Goal: Transaction & Acquisition: Download file/media

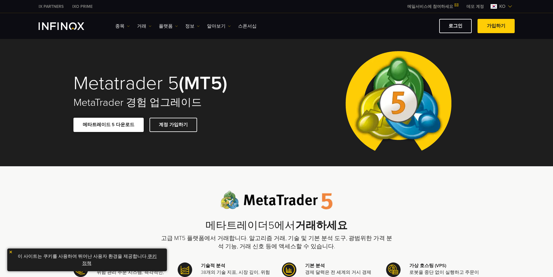
click at [105, 126] on link "메타트레이드 5 다운로드" at bounding box center [108, 125] width 70 height 14
click at [495, 28] on link "가입하기" at bounding box center [496, 26] width 37 height 14
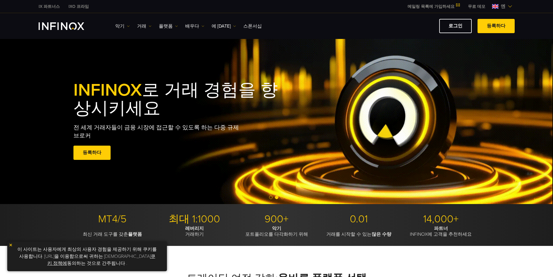
click at [92, 153] on span at bounding box center [92, 153] width 0 height 0
